Goal: Task Accomplishment & Management: Manage account settings

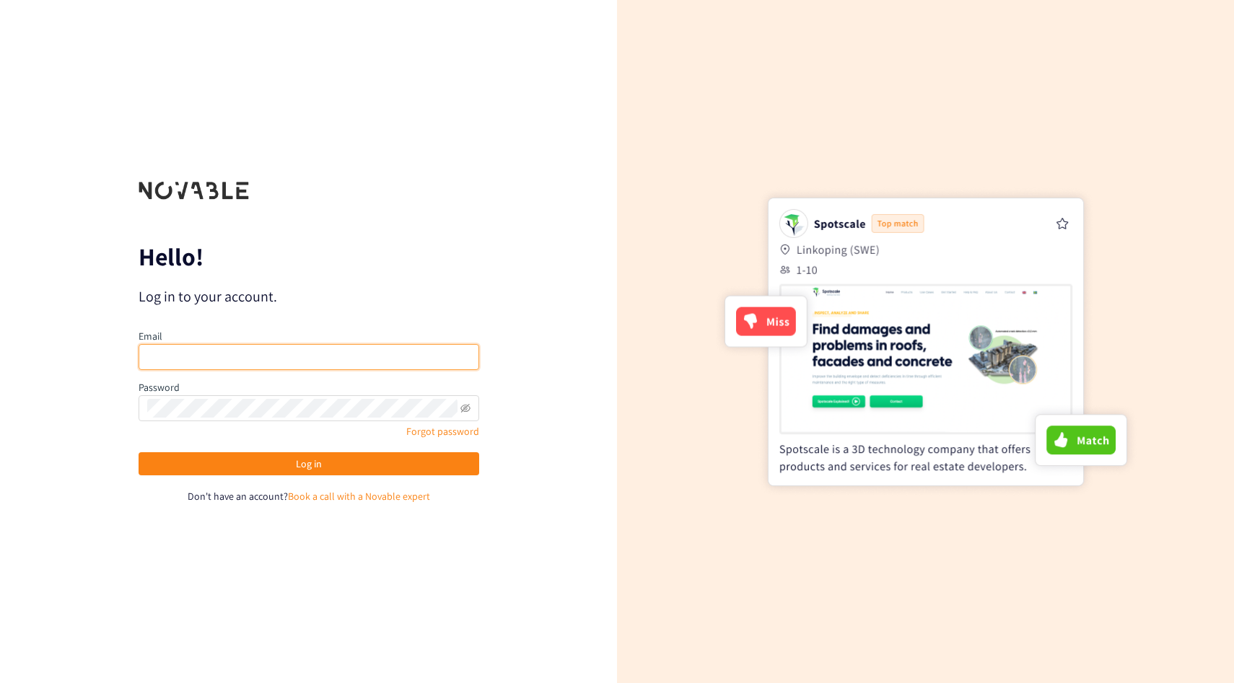
click at [173, 365] on input "email" at bounding box center [309, 357] width 341 height 26
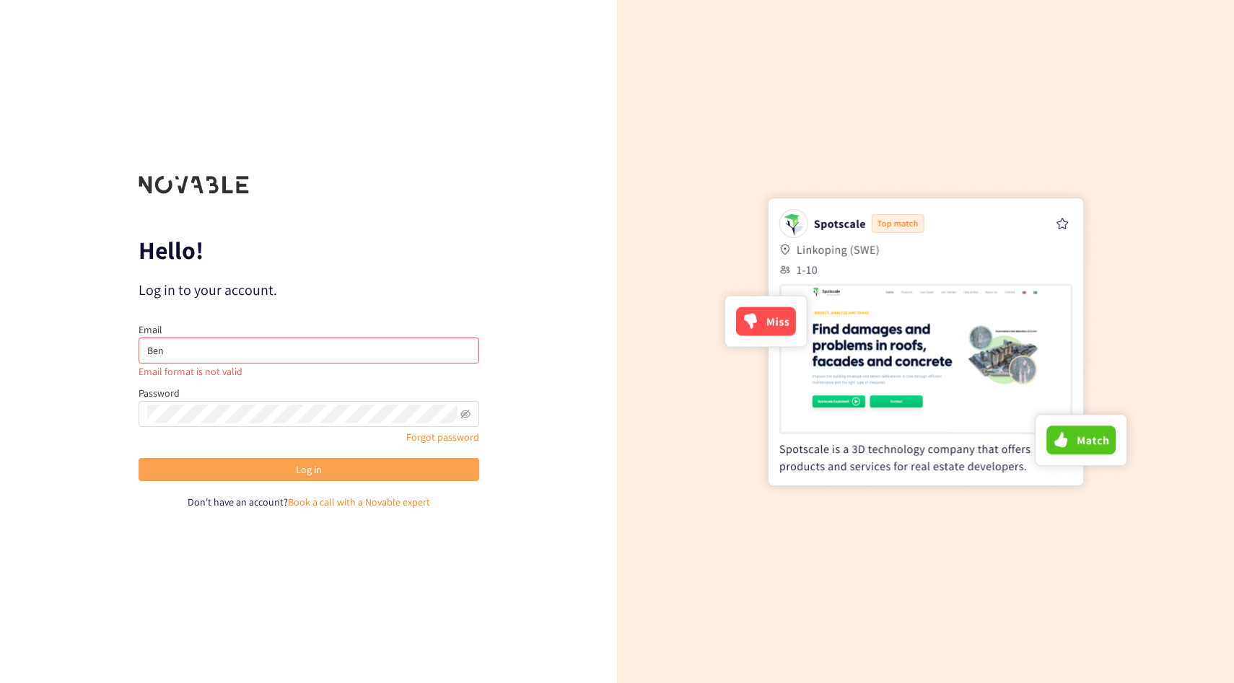
click at [160, 478] on button "Log in" at bounding box center [309, 469] width 341 height 23
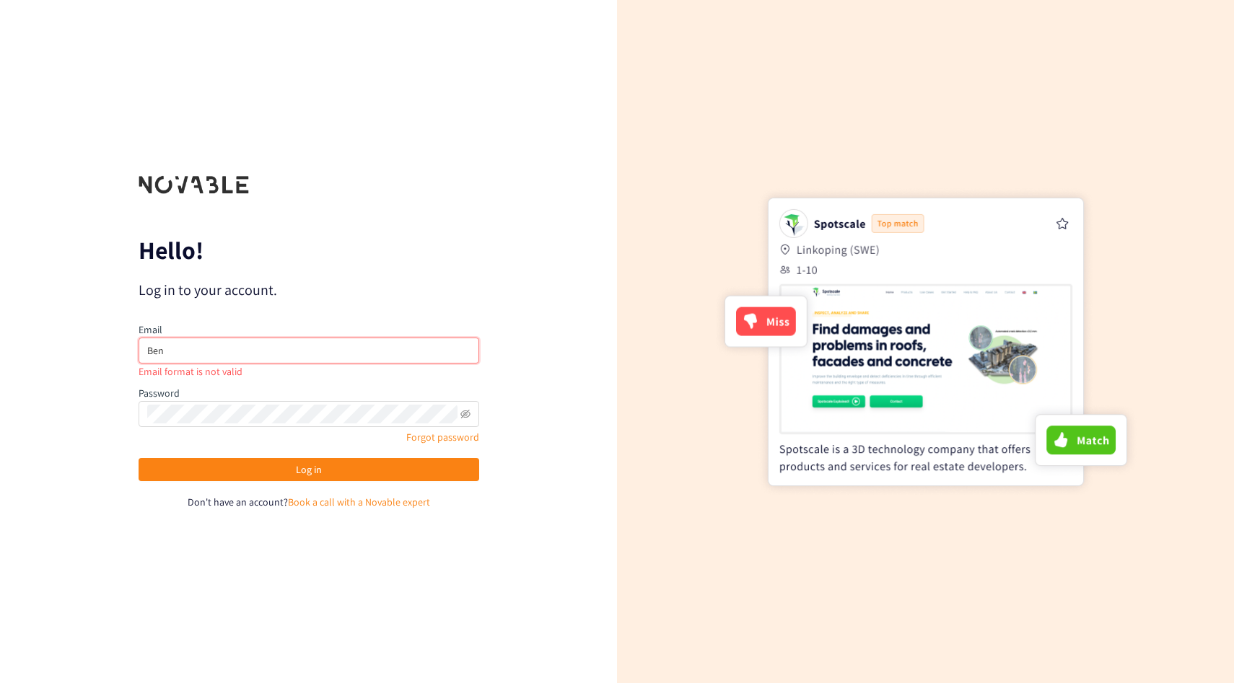
click at [188, 346] on input "Ben" at bounding box center [309, 351] width 341 height 26
type input "[EMAIL_ADDRESS][DOMAIN_NAME]"
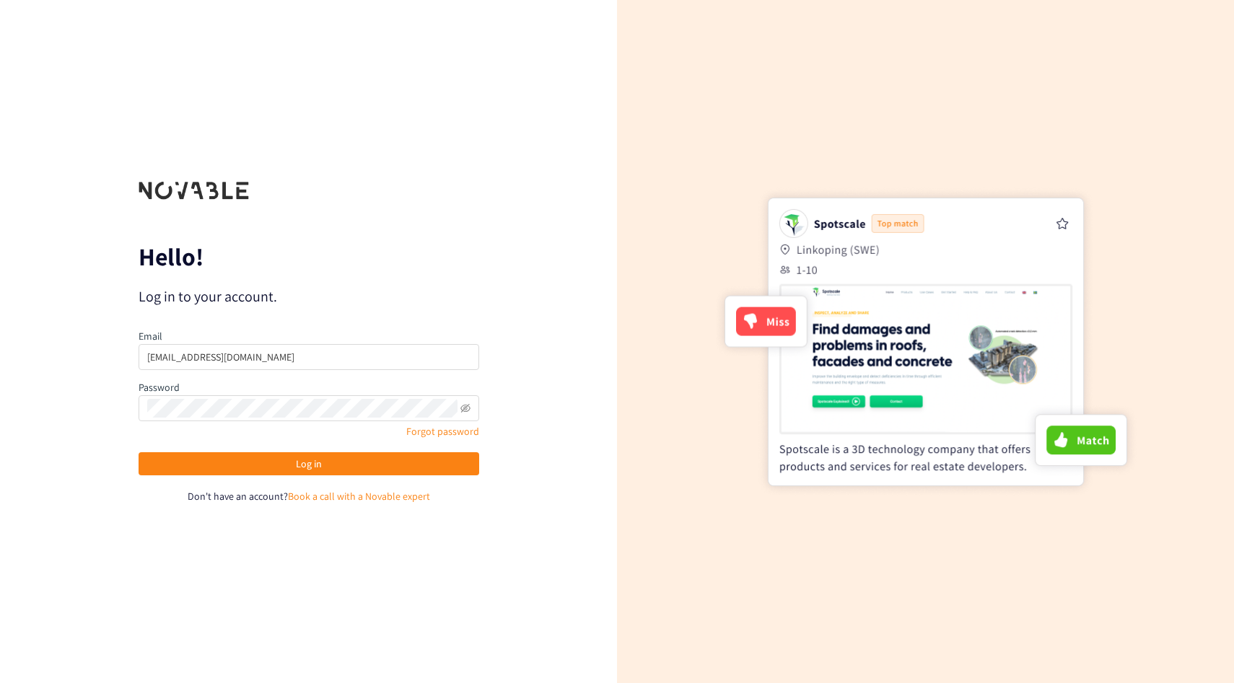
click at [536, 354] on div "Hello! Log in to your account. Email [EMAIL_ADDRESS][DOMAIN_NAME] Password Forg…" at bounding box center [308, 341] width 617 height 683
click at [307, 464] on span "Log in" at bounding box center [309, 464] width 26 height 16
